Goal: Task Accomplishment & Management: Complete application form

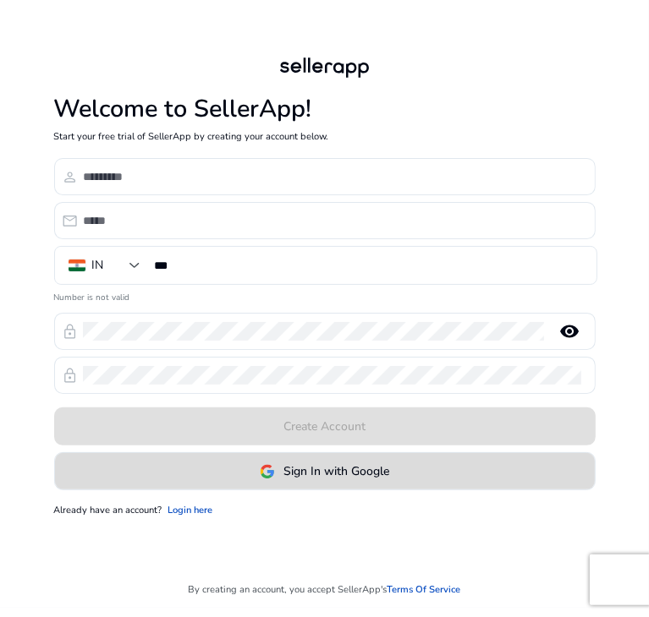
click at [304, 475] on span "Sign In with Google" at bounding box center [336, 472] width 106 height 18
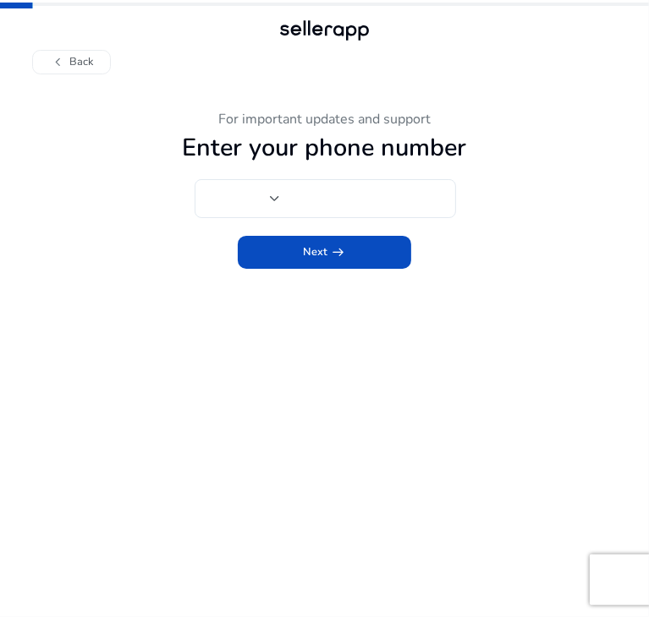
type input "***"
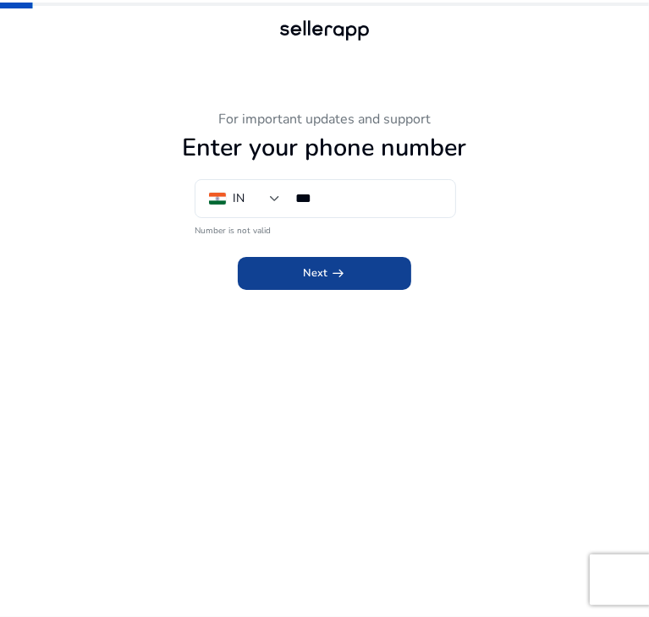
click at [314, 277] on span "Next arrow_right_alt" at bounding box center [324, 274] width 43 height 16
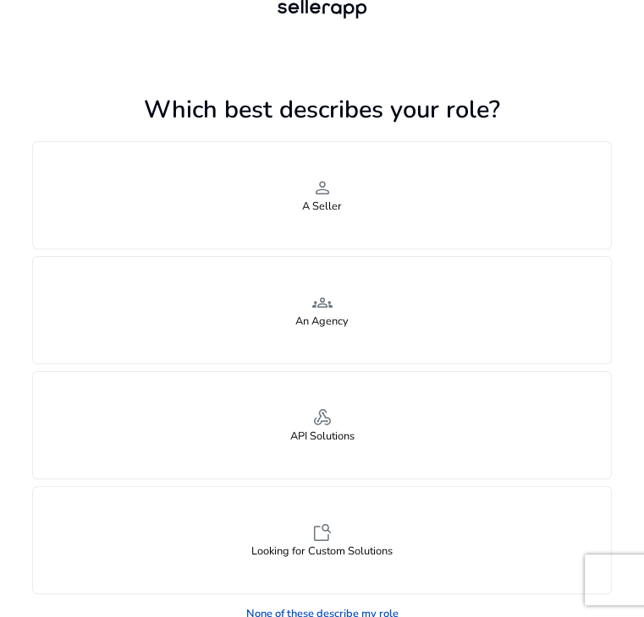
scroll to position [33, 0]
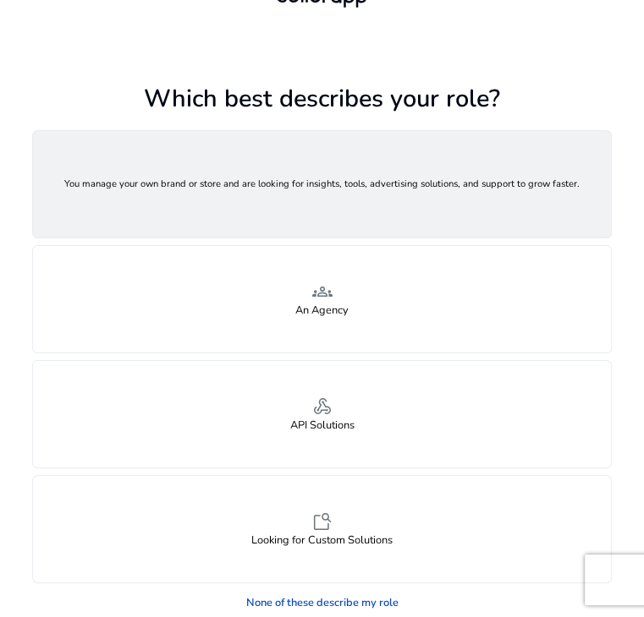
click at [337, 201] on h4 "A Seller" at bounding box center [322, 195] width 40 height 13
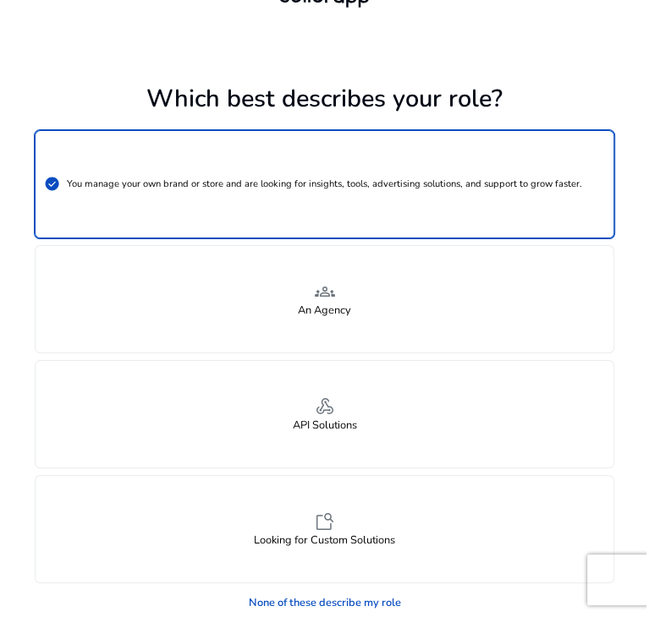
scroll to position [0, 0]
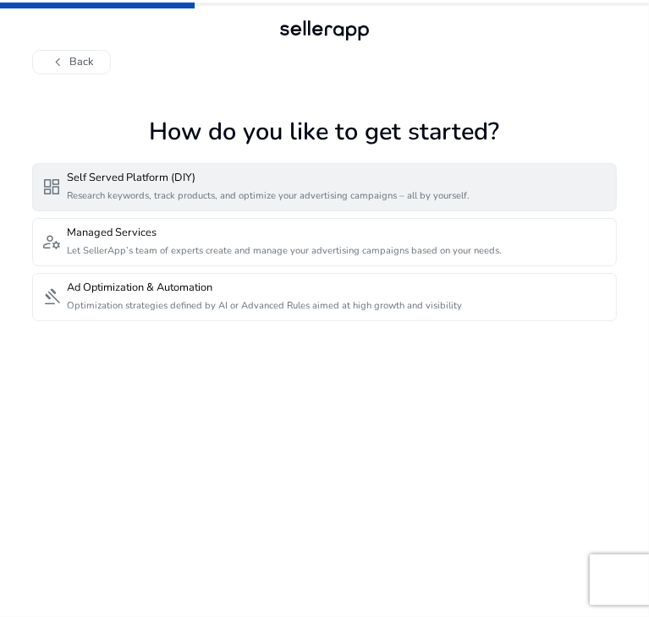
click at [96, 193] on p "Research keywords, track products, and optimize your advertising campaigns – al…" at bounding box center [268, 195] width 403 height 13
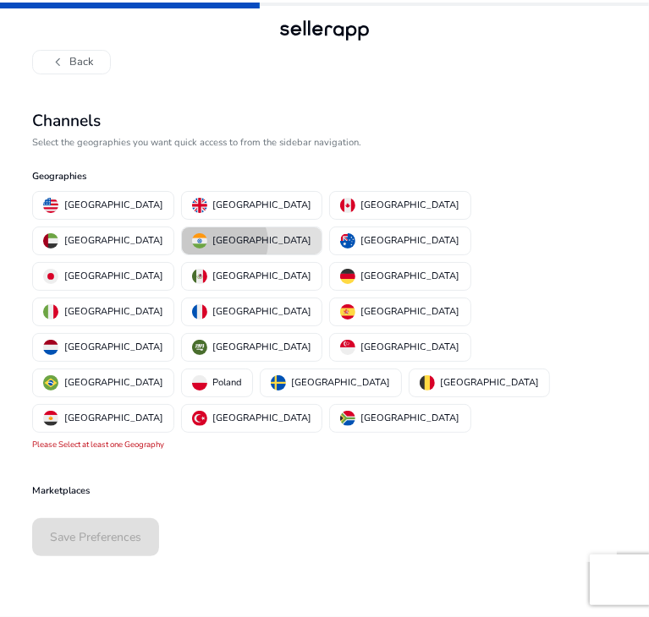
click at [311, 232] on p "[GEOGRAPHIC_DATA]" at bounding box center [261, 241] width 99 height 18
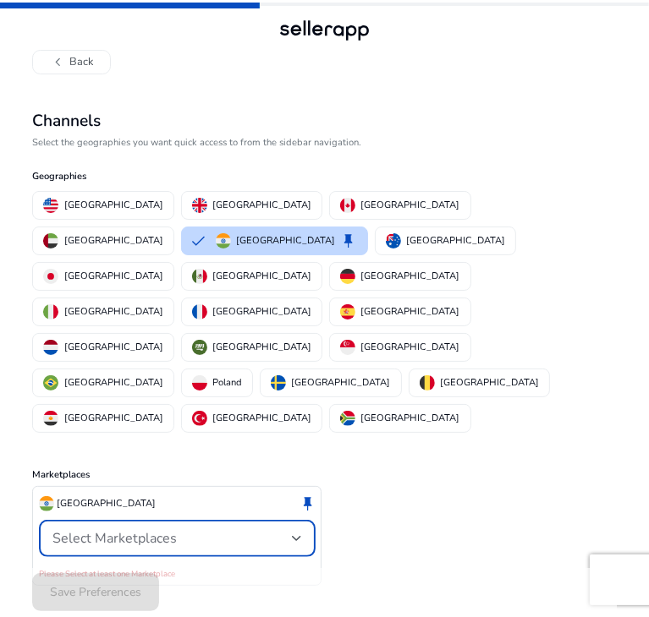
click at [235, 529] on div "Select Marketplaces" at bounding box center [171, 538] width 239 height 19
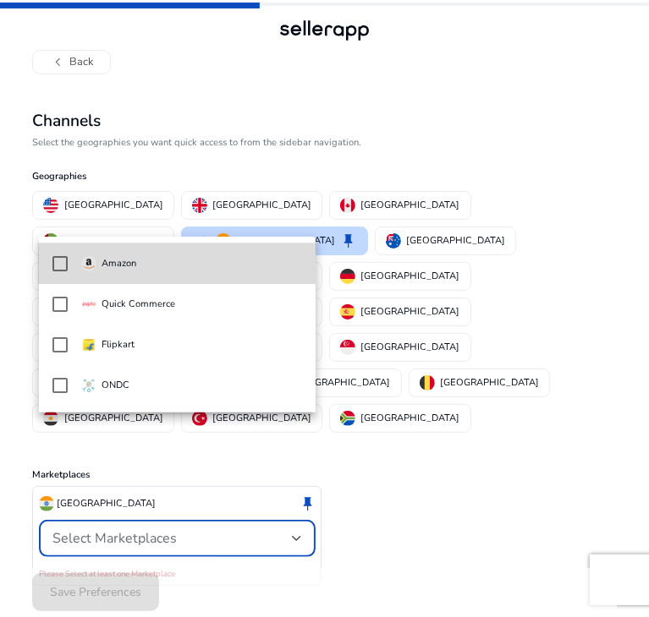
click at [178, 271] on span "Amazon" at bounding box center [192, 264] width 222 height 19
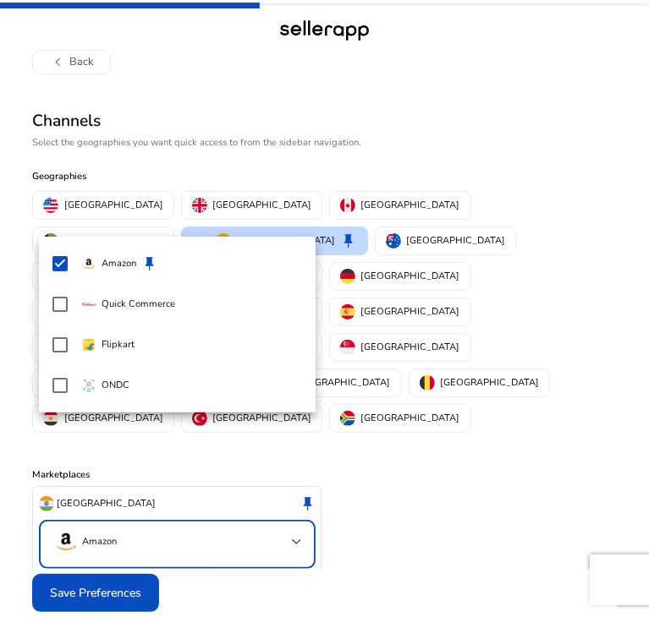
click at [419, 474] on div at bounding box center [324, 308] width 649 height 617
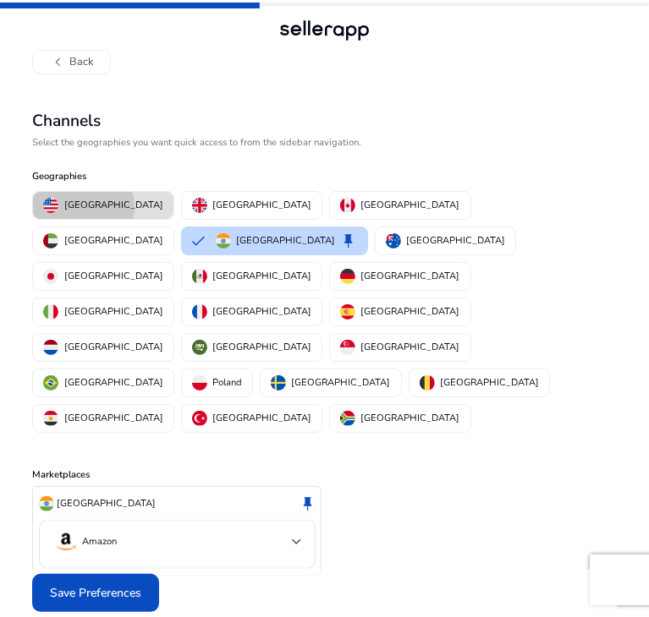
click at [76, 207] on p "[GEOGRAPHIC_DATA]" at bounding box center [113, 205] width 99 height 18
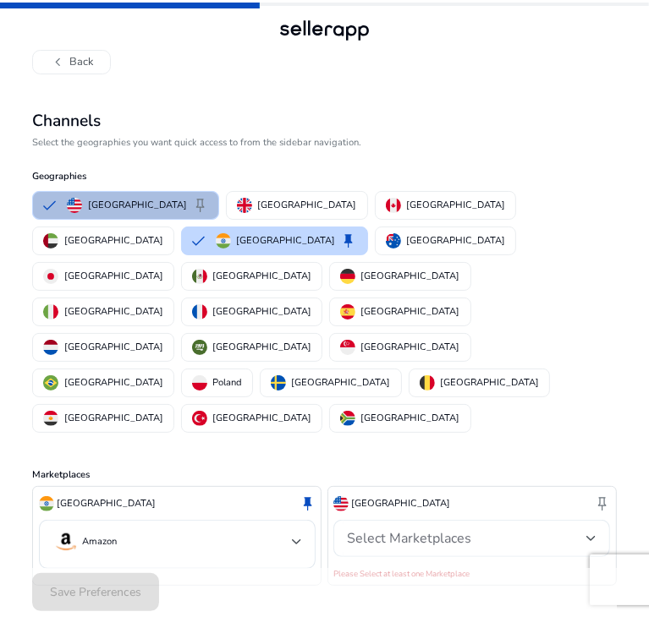
click at [503, 529] on div "Select Marketplaces" at bounding box center [466, 538] width 239 height 19
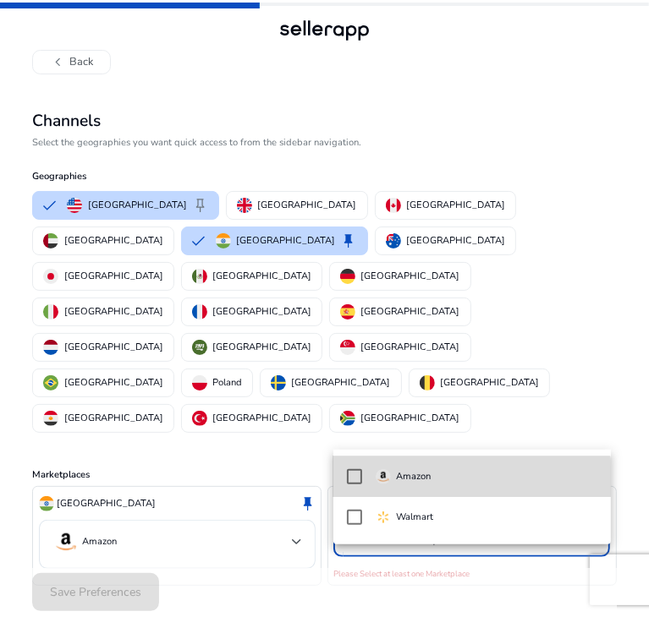
click at [457, 481] on span "Amazon" at bounding box center [486, 477] width 222 height 19
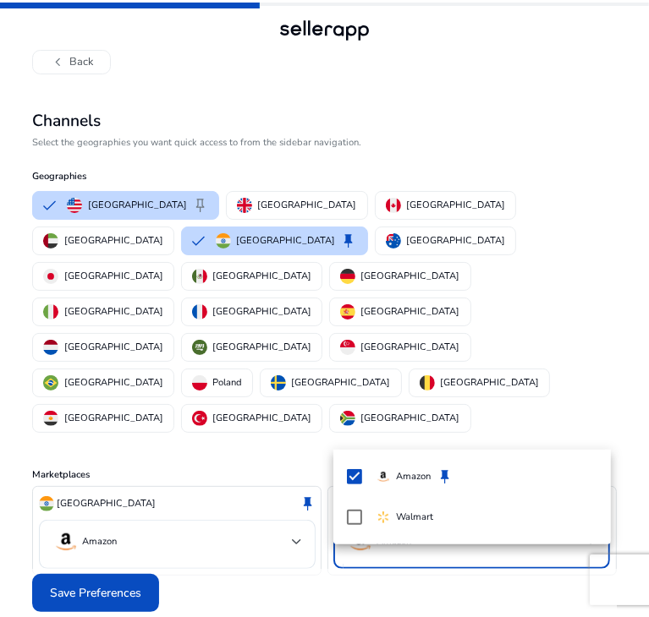
click at [108, 512] on div at bounding box center [324, 308] width 649 height 617
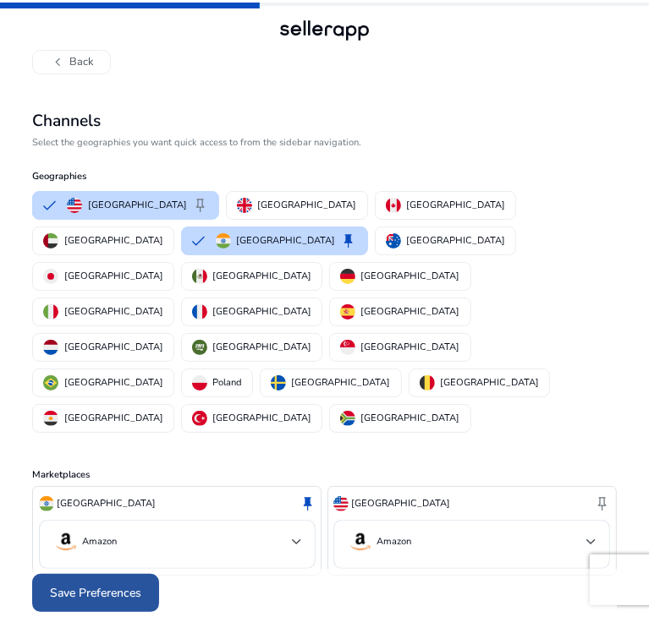
click at [108, 584] on span "Save Preferences" at bounding box center [95, 593] width 91 height 18
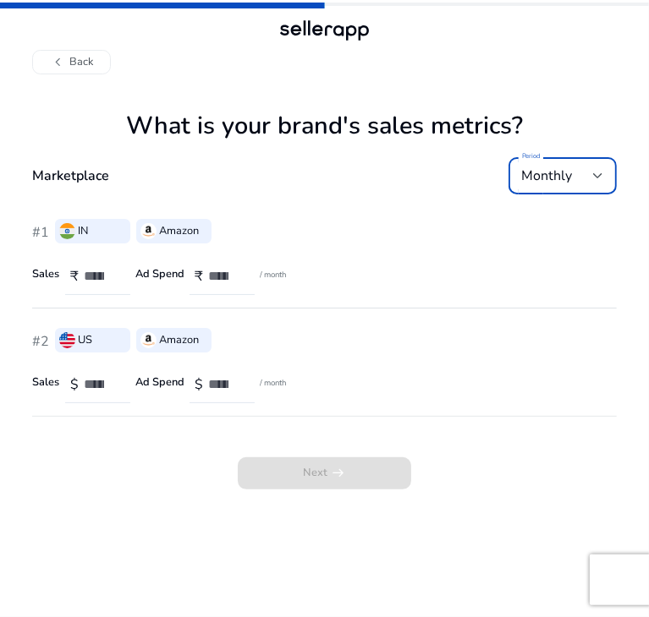
click at [570, 175] on span "Monthly" at bounding box center [547, 176] width 51 height 19
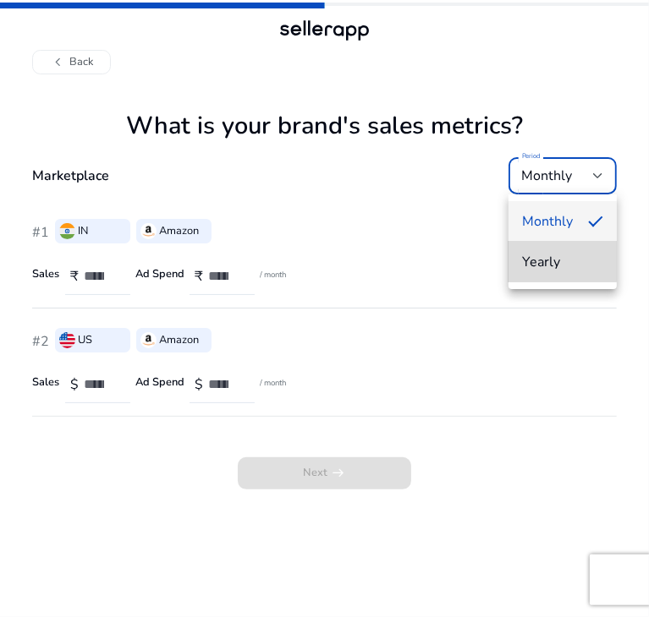
click at [534, 261] on span "Yearly" at bounding box center [562, 262] width 81 height 19
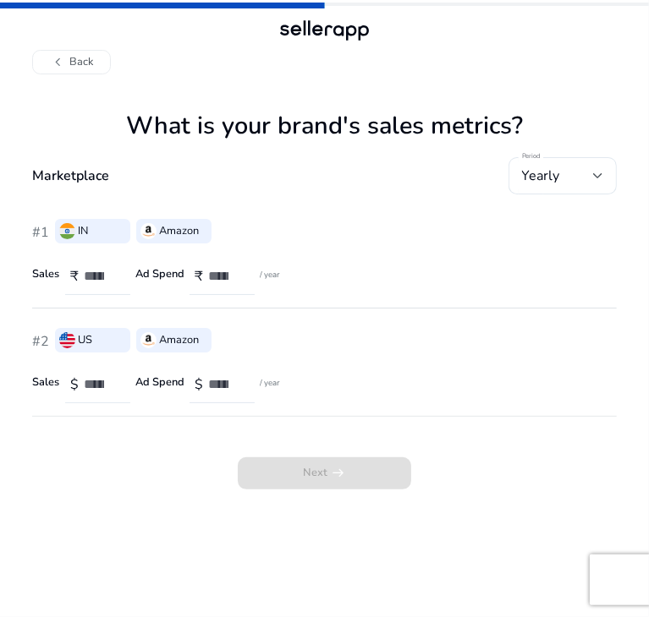
click at [78, 385] on div "$" at bounding box center [91, 384] width 52 height 37
click at [164, 340] on h4 "Amazon" at bounding box center [179, 340] width 40 height 13
click at [60, 65] on span "chevron_left" at bounding box center [58, 62] width 16 height 16
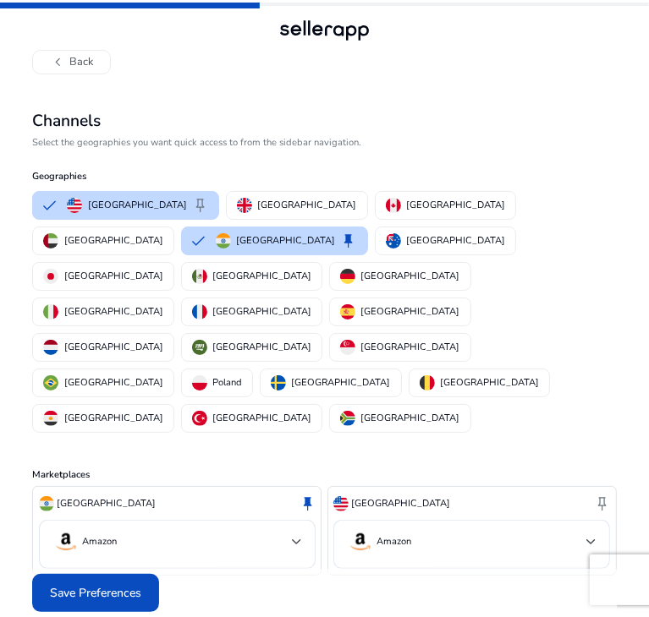
click at [60, 65] on span "chevron_left" at bounding box center [58, 62] width 16 height 16
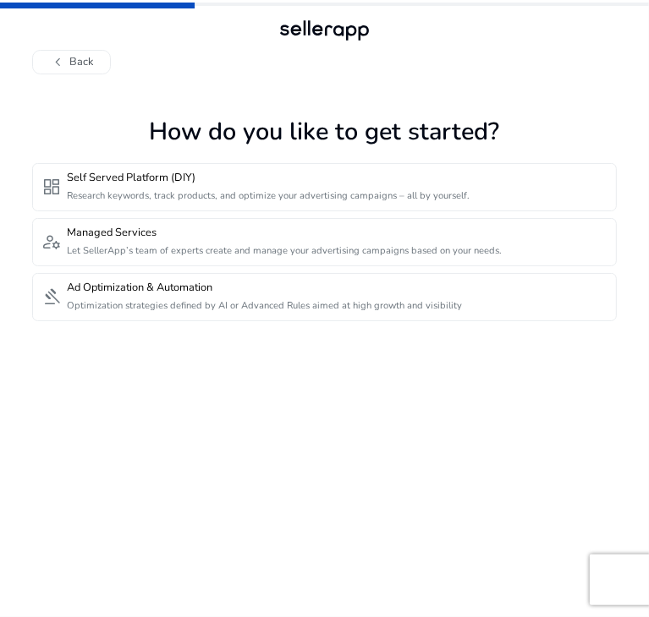
click at [60, 65] on span "chevron_left" at bounding box center [58, 62] width 16 height 16
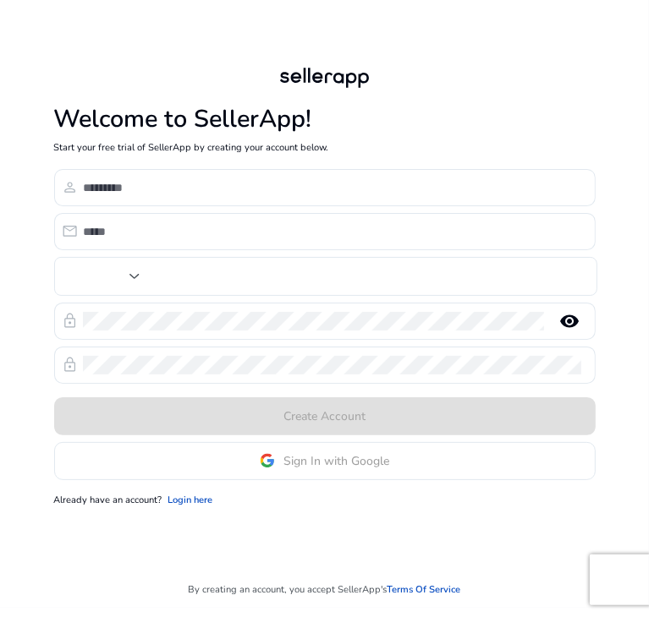
type input "***"
